Goal: Task Accomplishment & Management: Use online tool/utility

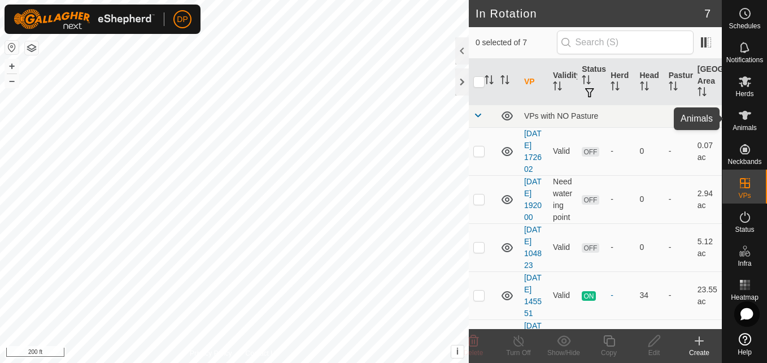
click at [742, 114] on icon at bounding box center [745, 115] width 12 height 9
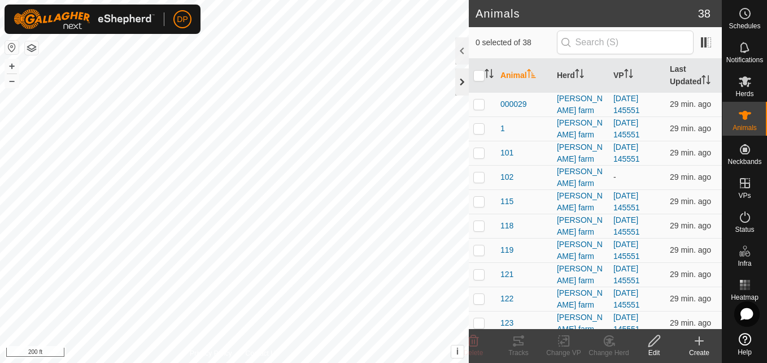
click at [458, 85] on div at bounding box center [462, 81] width 14 height 27
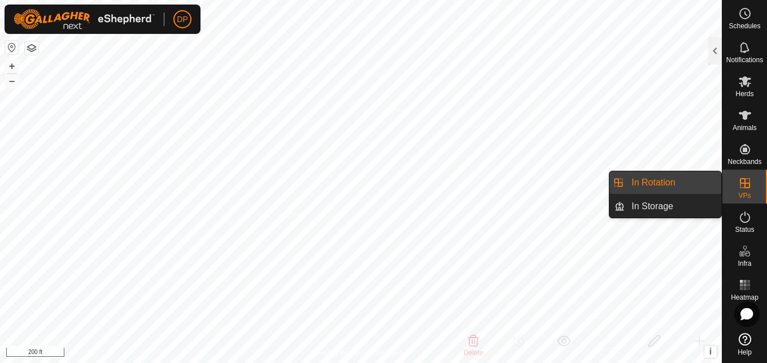
click at [745, 183] on icon at bounding box center [745, 183] width 10 height 10
click at [700, 180] on link "In Rotation" at bounding box center [673, 182] width 97 height 23
click at [694, 210] on link "In Storage" at bounding box center [673, 206] width 97 height 23
click at [681, 180] on link "In Rotation" at bounding box center [673, 182] width 97 height 23
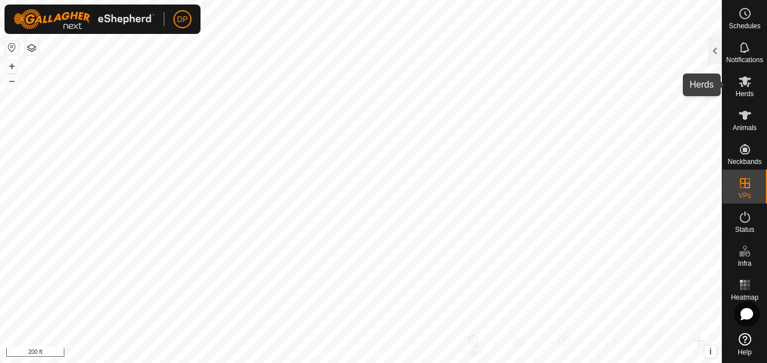
click at [744, 84] on icon at bounding box center [745, 81] width 12 height 11
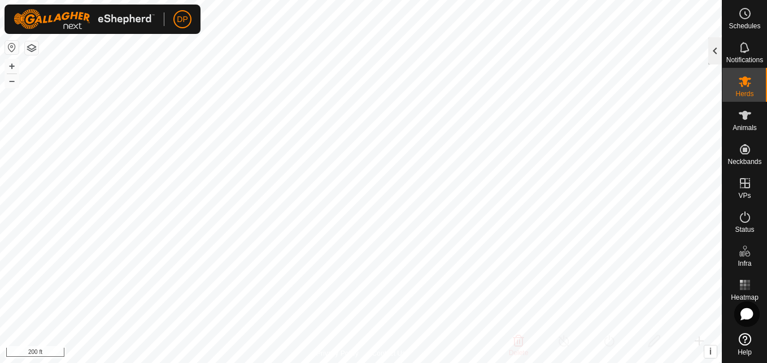
click at [714, 50] on div at bounding box center [716, 50] width 14 height 27
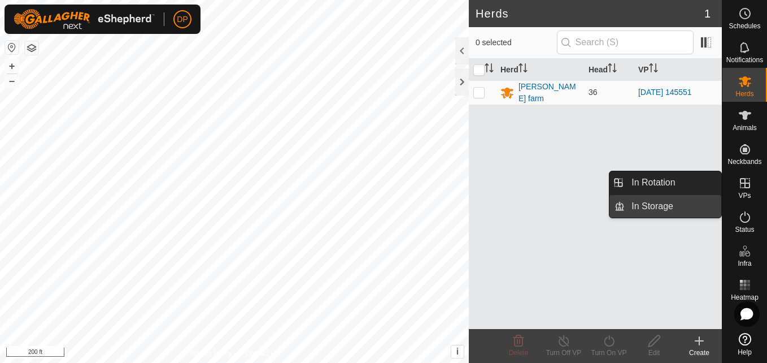
click at [708, 204] on link "In Storage" at bounding box center [673, 206] width 97 height 23
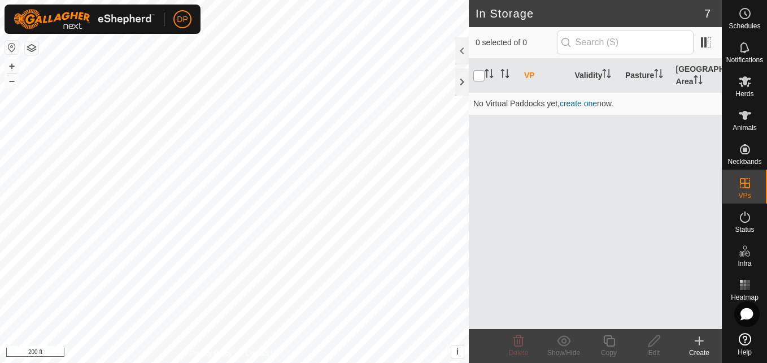
click at [477, 76] on input "checkbox" at bounding box center [478, 75] width 11 height 11
click at [485, 76] on icon "Activate to sort" at bounding box center [489, 73] width 9 height 9
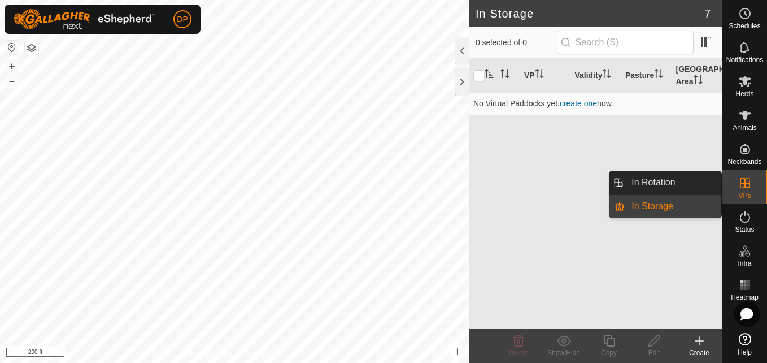
click at [706, 208] on link "In Storage" at bounding box center [673, 206] width 97 height 23
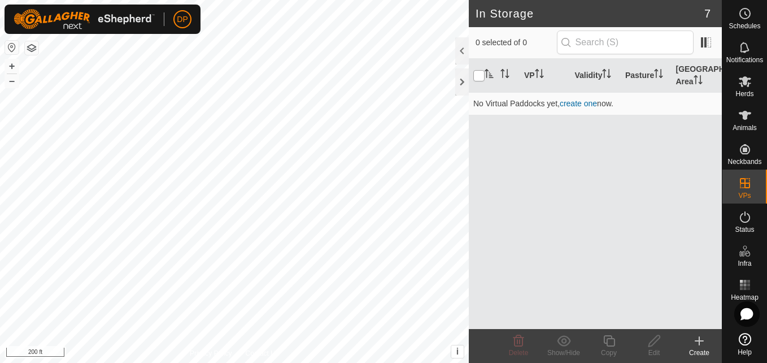
click at [476, 75] on input "checkbox" at bounding box center [478, 75] width 11 height 11
checkbox input "false"
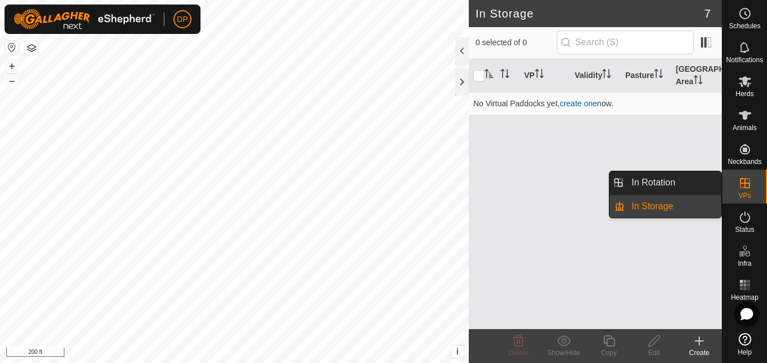
click at [729, 181] on div "VPs" at bounding box center [745, 187] width 45 height 34
click at [703, 181] on link "In Rotation" at bounding box center [673, 182] width 97 height 23
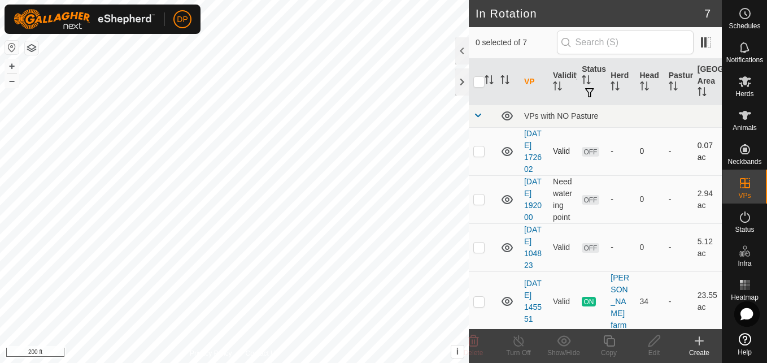
click at [479, 155] on p-checkbox at bounding box center [478, 150] width 11 height 9
click at [505, 156] on icon at bounding box center [508, 152] width 14 height 14
checkbox input "false"
checkbox input "true"
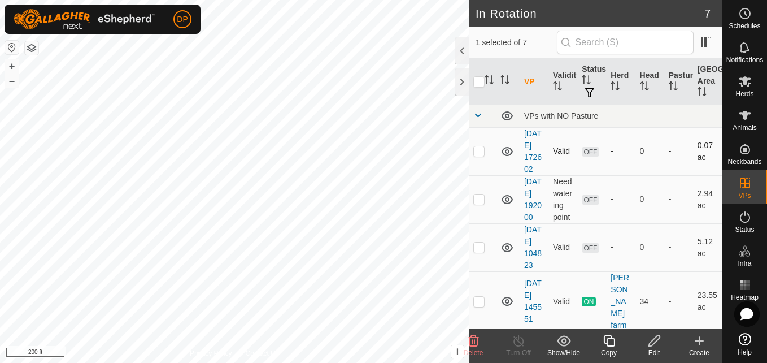
checkbox input "true"
checkbox input "false"
click at [477, 155] on p-checkbox at bounding box center [478, 150] width 11 height 9
checkbox input "true"
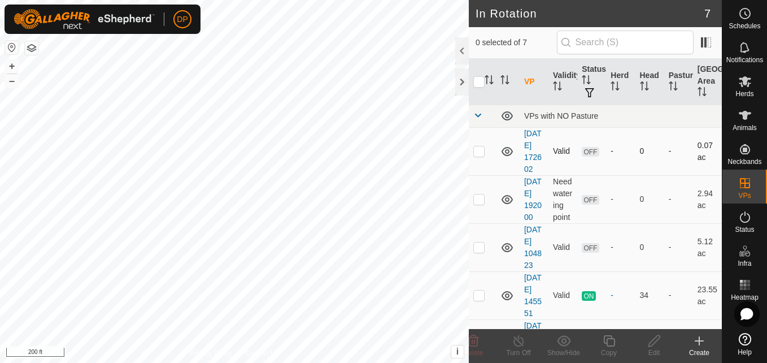
click at [476, 155] on p-checkbox at bounding box center [478, 150] width 11 height 9
checkbox input "true"
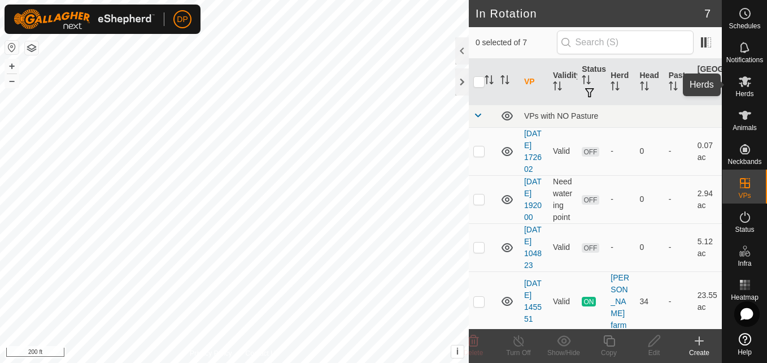
click at [746, 81] on icon at bounding box center [745, 81] width 12 height 11
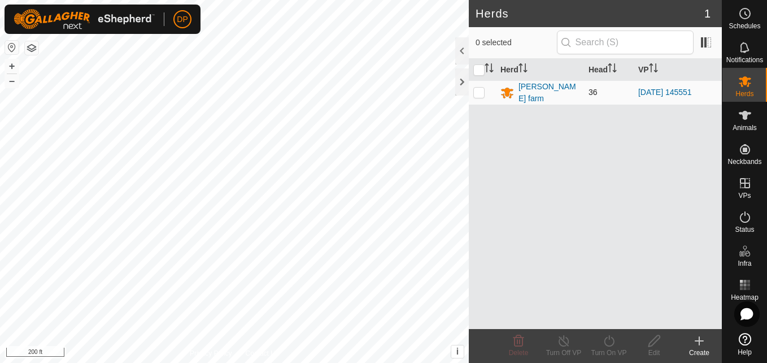
click at [480, 91] on p-checkbox at bounding box center [478, 92] width 11 height 9
checkbox input "true"
click at [611, 347] on icon at bounding box center [609, 341] width 14 height 14
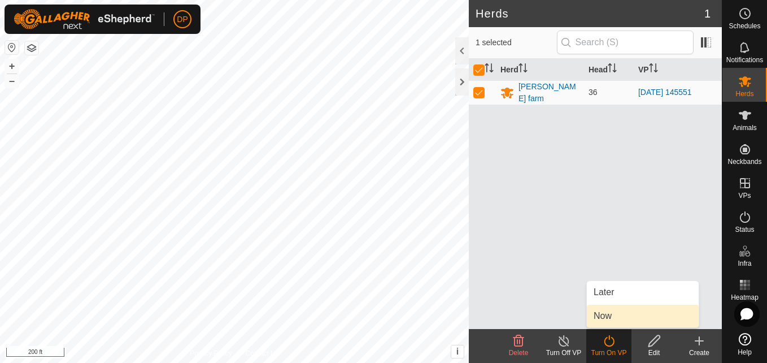
click at [618, 316] on link "Now" at bounding box center [643, 316] width 112 height 23
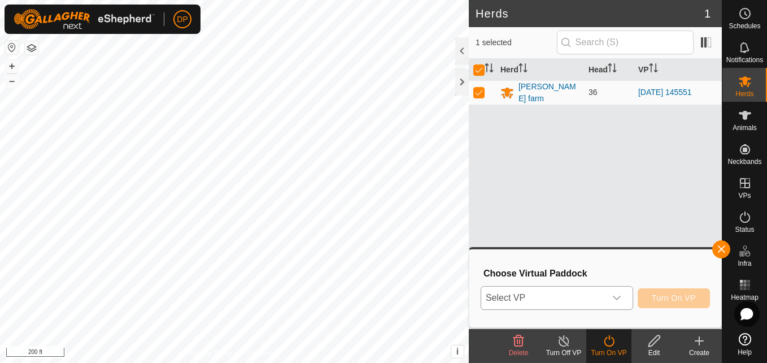
click at [614, 293] on div "dropdown trigger" at bounding box center [617, 297] width 23 height 23
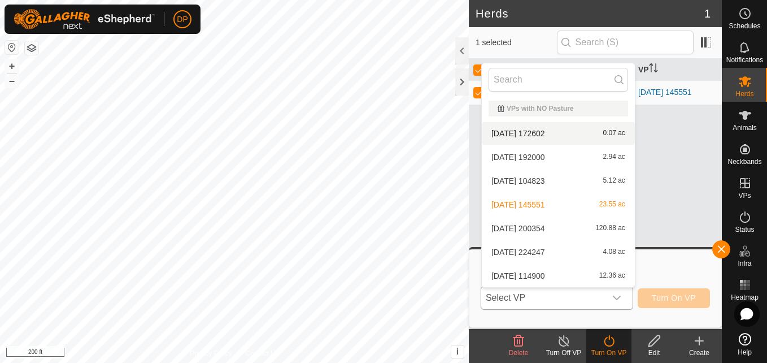
click at [574, 136] on li "[DATE] 172602 0.07 ac" at bounding box center [558, 133] width 153 height 23
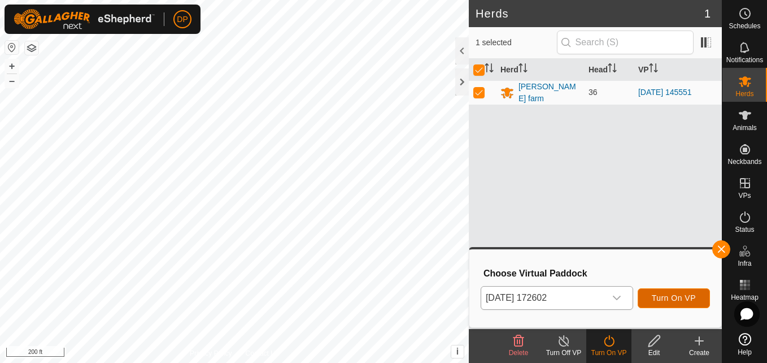
click at [670, 297] on span "Turn On VP" at bounding box center [674, 297] width 44 height 9
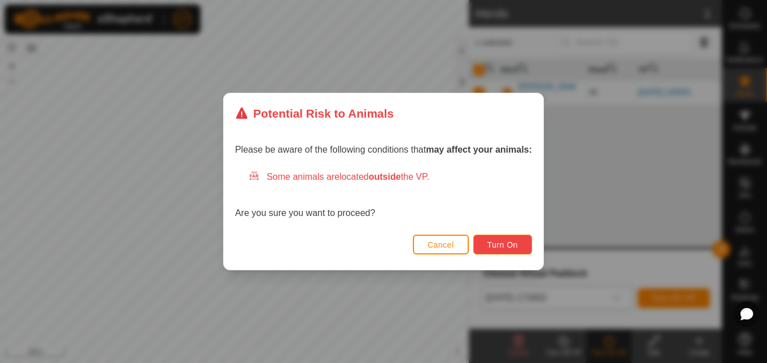
click at [498, 243] on span "Turn On" at bounding box center [503, 244] width 31 height 9
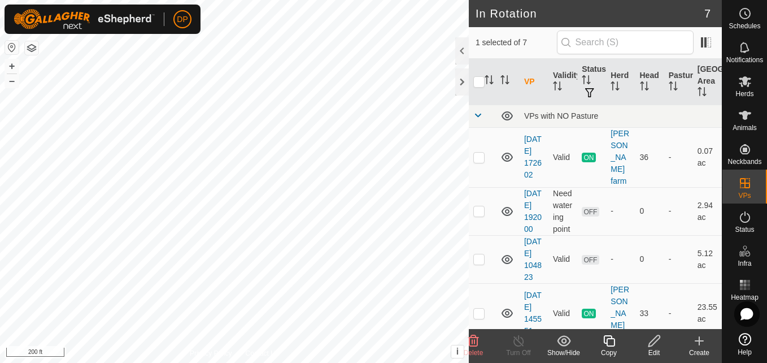
checkbox input "false"
